Goal: Task Accomplishment & Management: Manage account settings

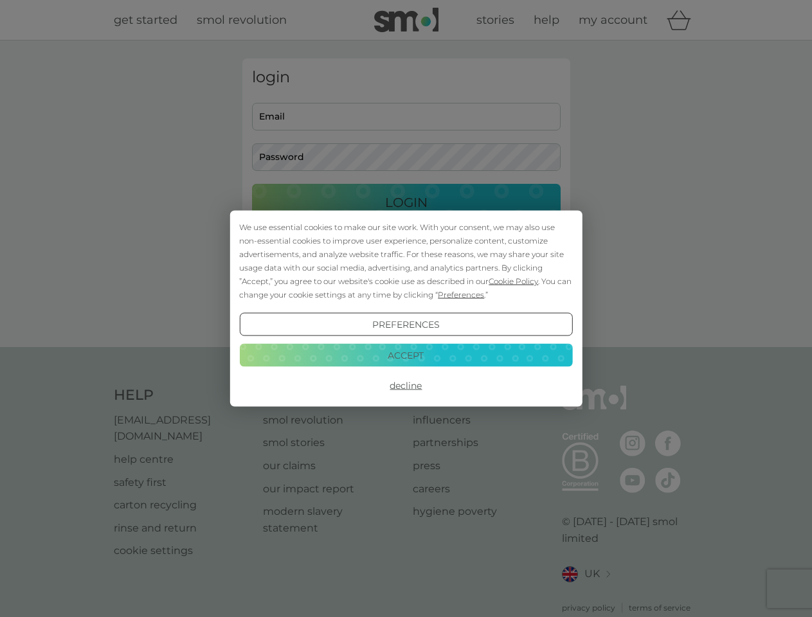
click at [514, 281] on span "Cookie Policy" at bounding box center [514, 281] width 50 height 10
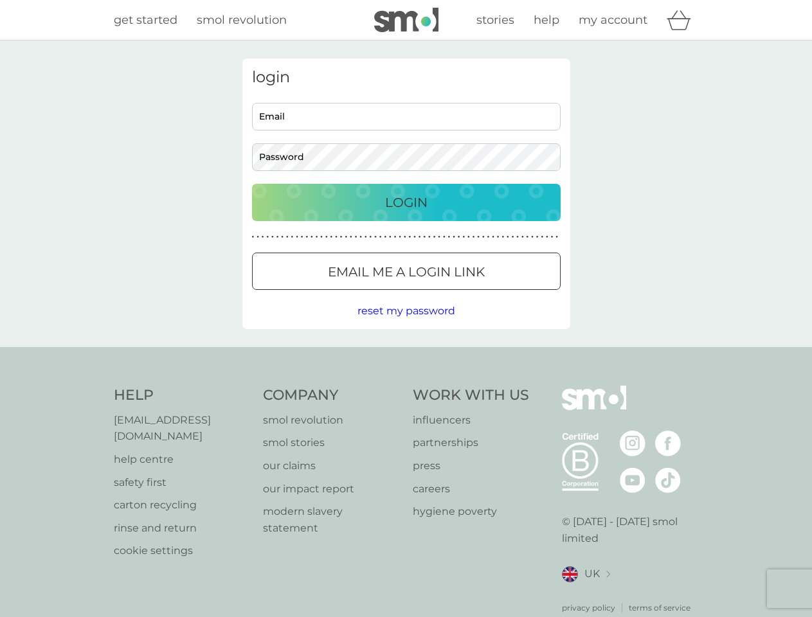
click at [460, 294] on div "login Email Password Login ● ● ● ● ● ● ● ● ● ● ● ● ● ● ● ● ● ● ● ● ● ● ● ● ● ● …" at bounding box center [406, 194] width 328 height 271
click at [406, 325] on div "login Email Password Login ● ● ● ● ● ● ● ● ● ● ● ● ● ● ● ● ● ● ● ● ● ● ● ● ● ● …" at bounding box center [406, 194] width 328 height 271
click at [406, 386] on div "Help [EMAIL_ADDRESS][DOMAIN_NAME] help centre safety first carton recycling rin…" at bounding box center [406, 500] width 585 height 228
click at [406, 355] on div "Help [EMAIL_ADDRESS][DOMAIN_NAME] help centre safety first carton recycling rin…" at bounding box center [406, 499] width 812 height 305
